Goal: Information Seeking & Learning: Learn about a topic

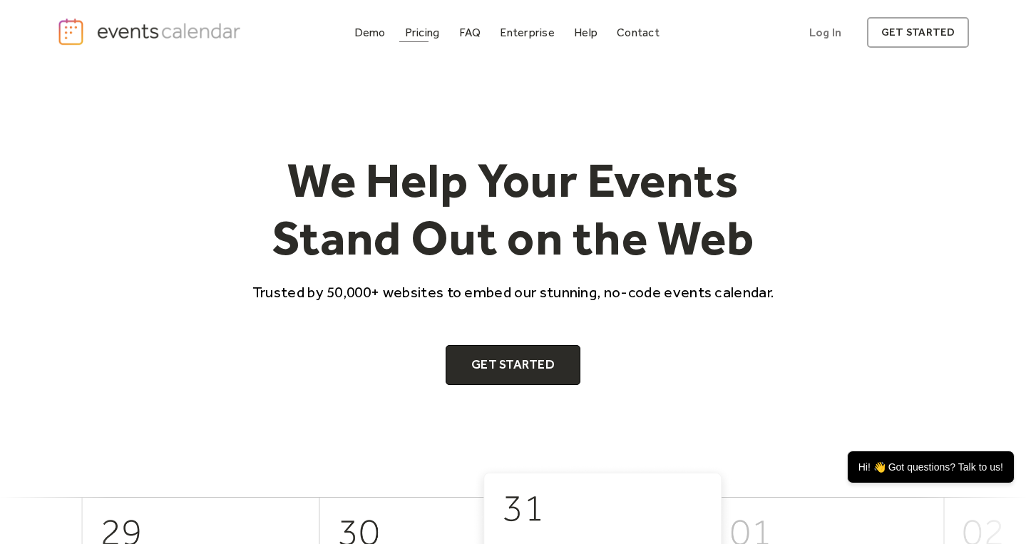
click at [425, 36] on div "Pricing" at bounding box center [422, 33] width 35 height 8
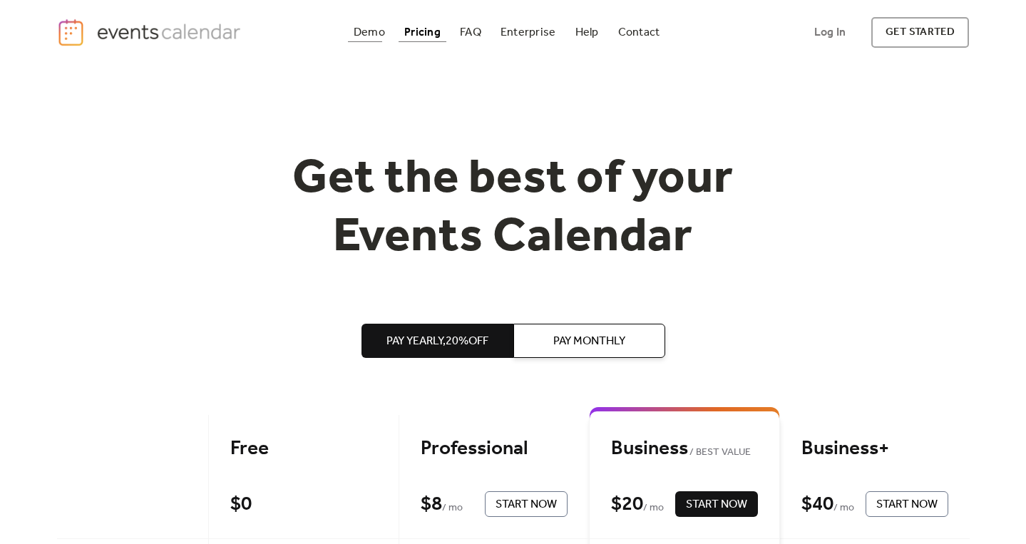
click at [379, 36] on div "Demo" at bounding box center [369, 33] width 31 height 8
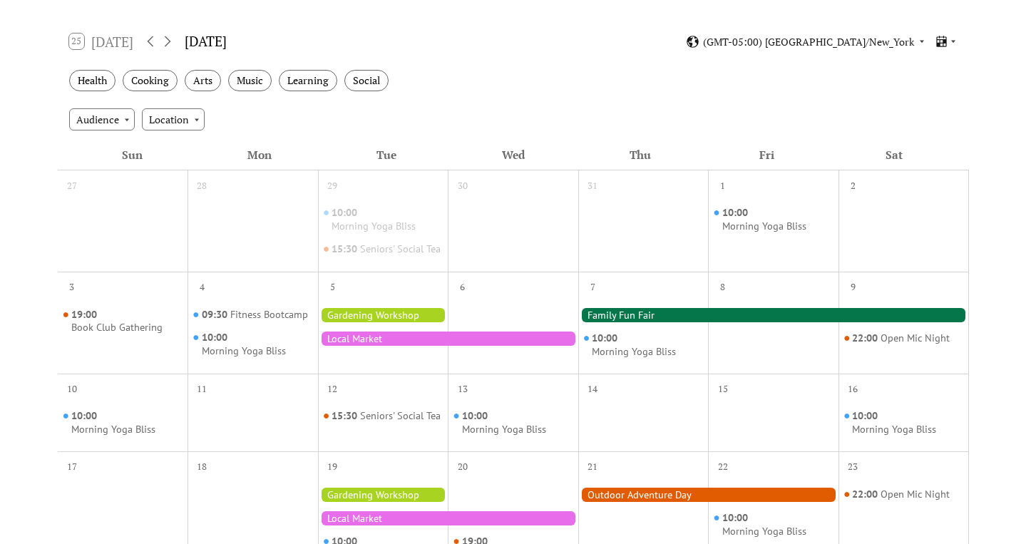
scroll to position [232, 0]
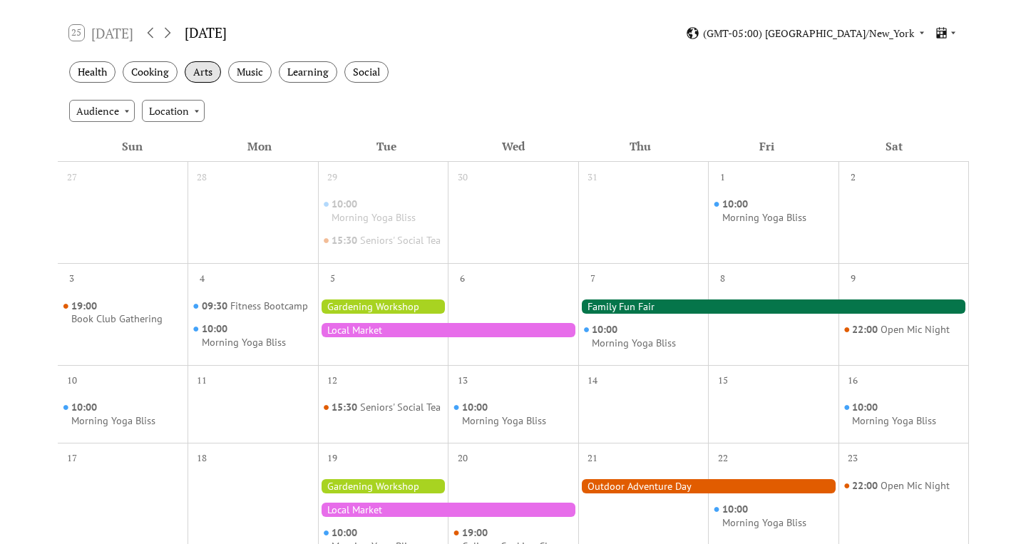
click at [205, 74] on div "Arts" at bounding box center [203, 72] width 36 height 22
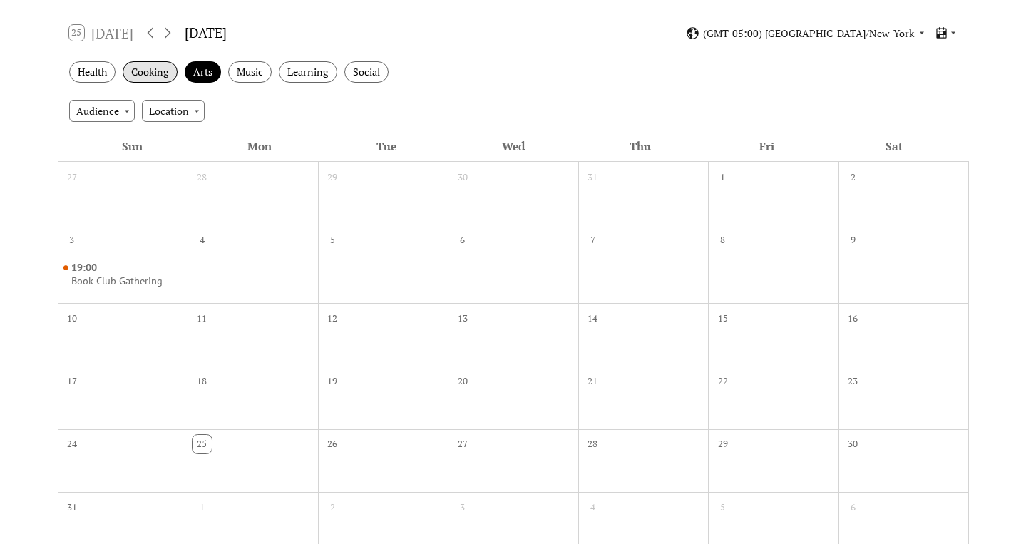
click at [158, 71] on div "Cooking" at bounding box center [150, 72] width 55 height 22
click at [101, 70] on div "Health" at bounding box center [92, 72] width 46 height 22
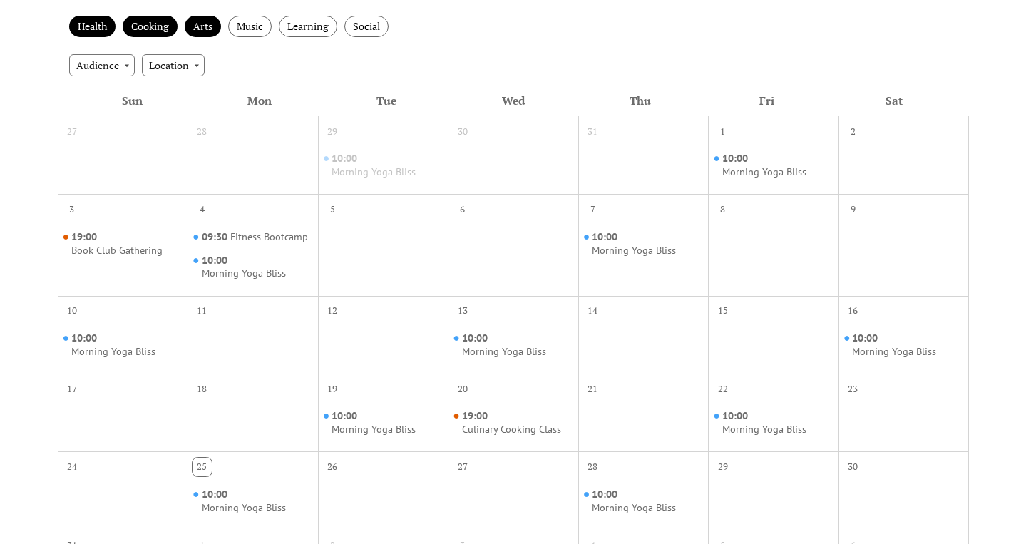
scroll to position [0, 0]
